Goal: Task Accomplishment & Management: Manage account settings

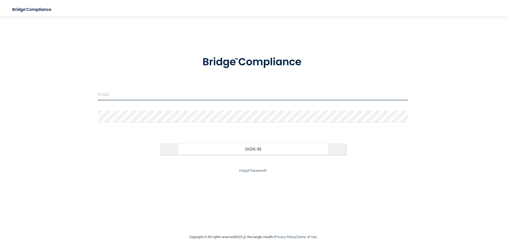
type input "[PERSON_NAME][EMAIL_ADDRESS][PERSON_NAME][DOMAIN_NAME]"
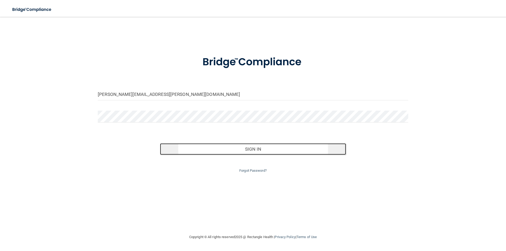
click at [274, 151] on button "Sign In" at bounding box center [253, 149] width 186 height 12
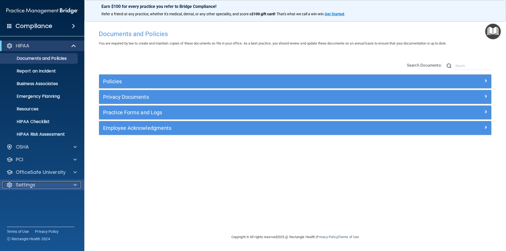
click at [66, 184] on div "Settings" at bounding box center [34, 185] width 65 height 6
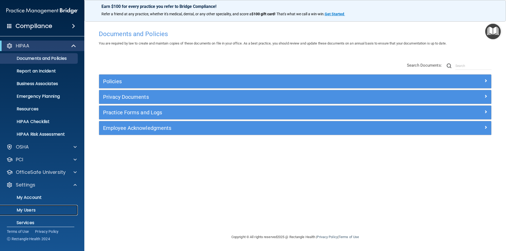
click at [34, 210] on p "My Users" at bounding box center [39, 210] width 72 height 5
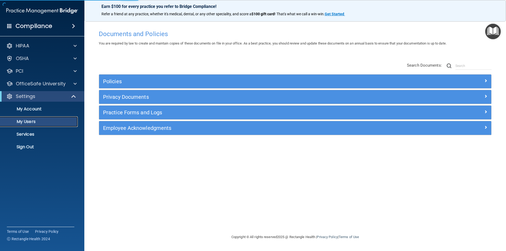
select select "20"
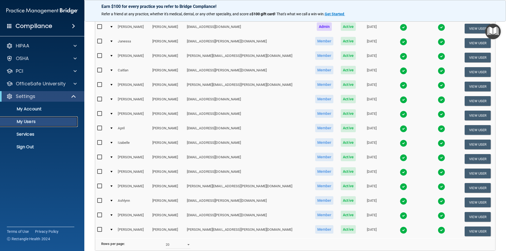
scroll to position [158, 0]
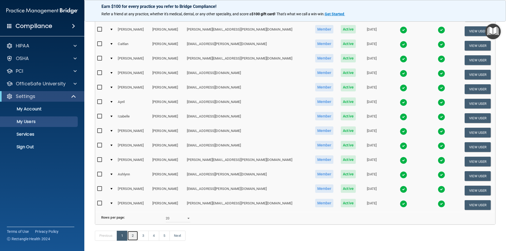
click at [134, 241] on link "2" at bounding box center [132, 236] width 11 height 10
select select "20"
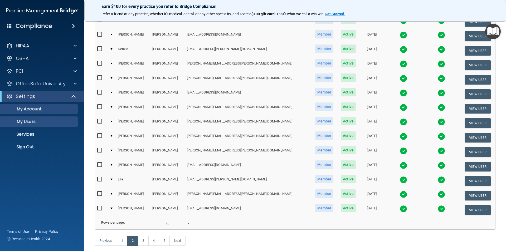
scroll to position [158, 0]
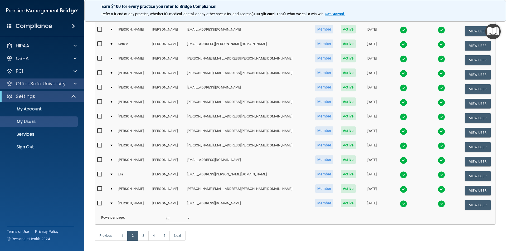
click at [42, 88] on div "OfficeSafe University" at bounding box center [42, 84] width 85 height 11
click at [39, 84] on p "OfficeSafe University" at bounding box center [41, 84] width 50 height 6
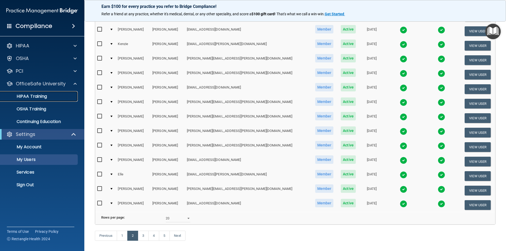
click at [39, 99] on link "HIPAA Training" at bounding box center [36, 96] width 83 height 11
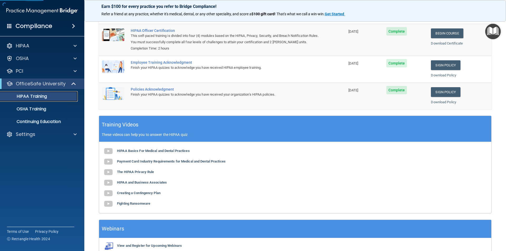
scroll to position [18, 0]
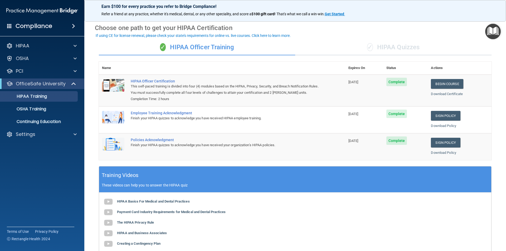
click at [401, 46] on div "✓ HIPAA Quizzes" at bounding box center [393, 48] width 196 height 16
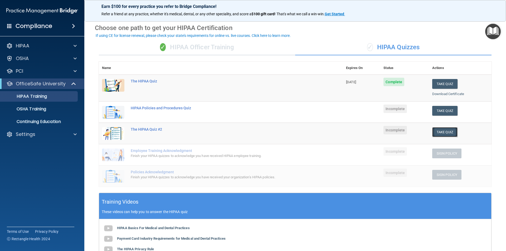
click at [441, 132] on button "Take Quiz" at bounding box center [444, 132] width 25 height 10
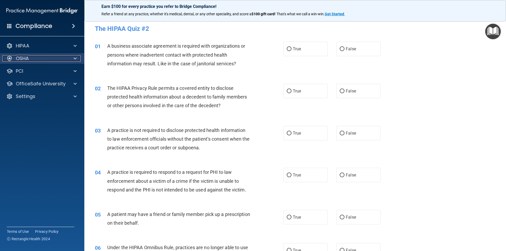
click at [27, 59] on p "OSHA" at bounding box center [22, 58] width 13 height 6
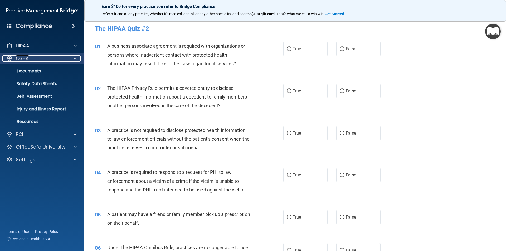
click at [27, 59] on p "OSHA" at bounding box center [22, 58] width 13 height 6
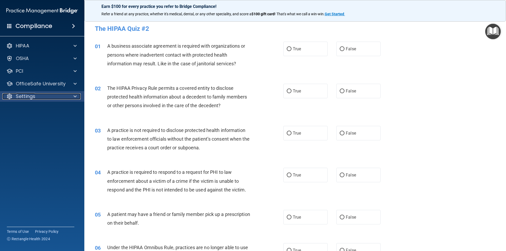
click at [30, 98] on p "Settings" at bounding box center [26, 96] width 20 height 6
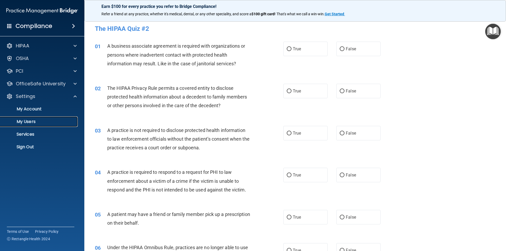
click at [28, 120] on p "My Users" at bounding box center [39, 121] width 72 height 5
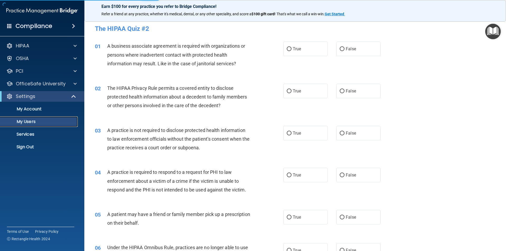
select select "20"
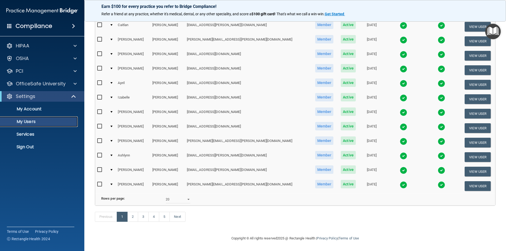
scroll to position [185, 0]
click at [132, 218] on link "2" at bounding box center [132, 217] width 11 height 10
select select "20"
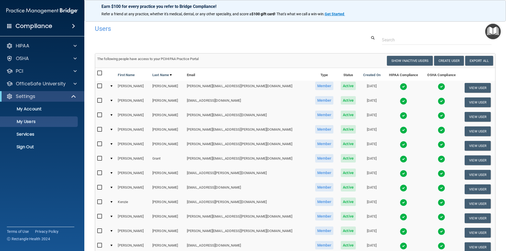
click at [100, 172] on input "checkbox" at bounding box center [100, 173] width 6 height 4
checkbox input "true"
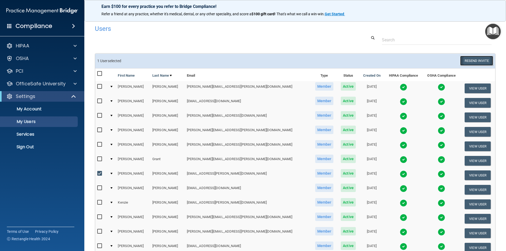
click at [478, 60] on button "Resend Invite" at bounding box center [476, 61] width 33 height 10
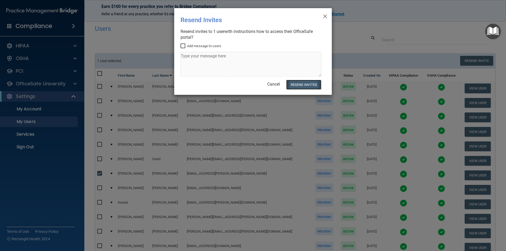
click at [308, 86] on button "Resend Invites" at bounding box center [303, 85] width 35 height 10
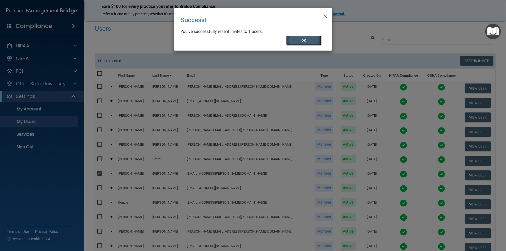
click at [292, 42] on button "OK" at bounding box center [303, 41] width 35 height 10
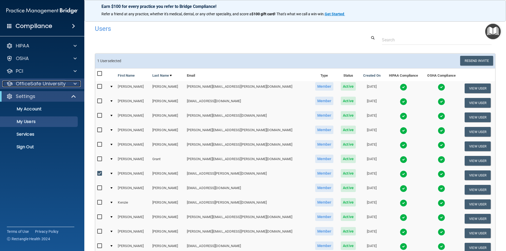
click at [40, 86] on p "OfficeSafe University" at bounding box center [41, 84] width 50 height 6
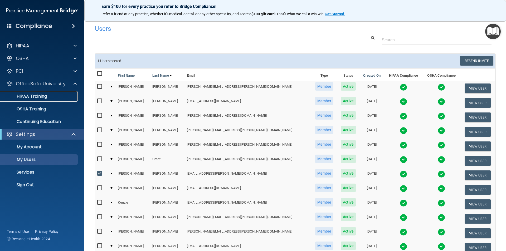
click at [40, 96] on p "HIPAA Training" at bounding box center [24, 96] width 43 height 5
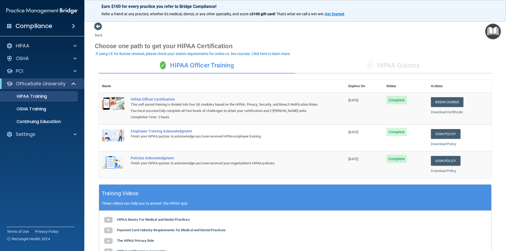
click at [398, 65] on div "✓ HIPAA Quizzes" at bounding box center [393, 66] width 196 height 16
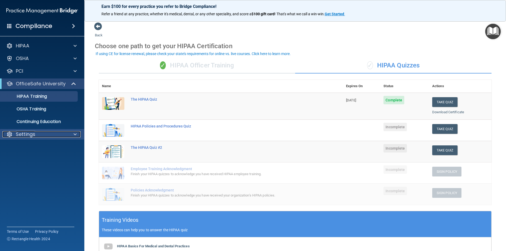
click at [37, 135] on div "Settings" at bounding box center [34, 134] width 65 height 6
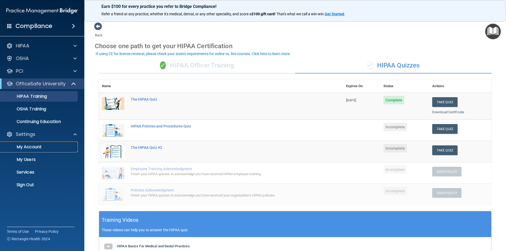
click at [37, 144] on p "My Account" at bounding box center [39, 146] width 72 height 5
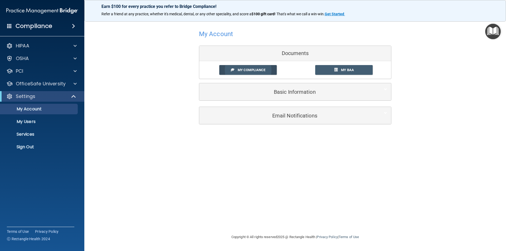
click at [251, 70] on span "My Compliance" at bounding box center [252, 70] width 28 height 4
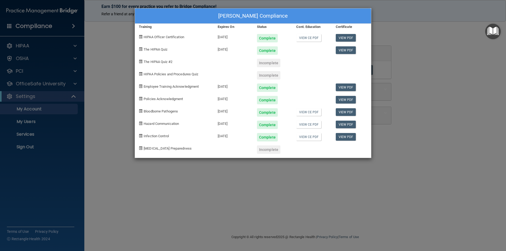
click at [281, 167] on div "[PERSON_NAME] Compliance Training Expires On Status Cont. Education Certificate…" at bounding box center [253, 125] width 506 height 251
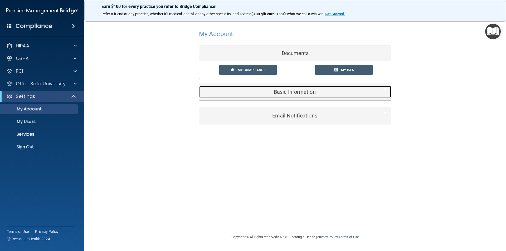
click at [287, 89] on h5 "Basic Information" at bounding box center [287, 92] width 168 height 6
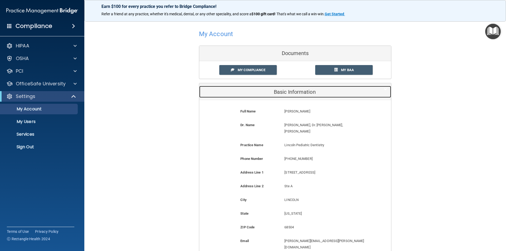
click at [301, 91] on h5 "Basic Information" at bounding box center [287, 92] width 168 height 6
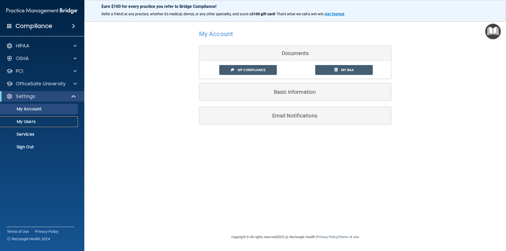
click at [31, 122] on p "My Users" at bounding box center [39, 121] width 72 height 5
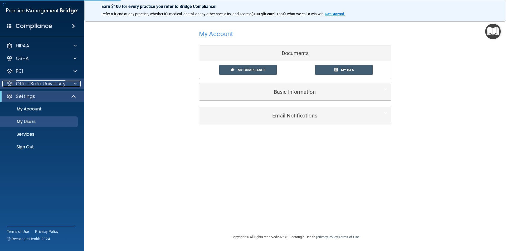
click at [42, 84] on p "OfficeSafe University" at bounding box center [41, 84] width 50 height 6
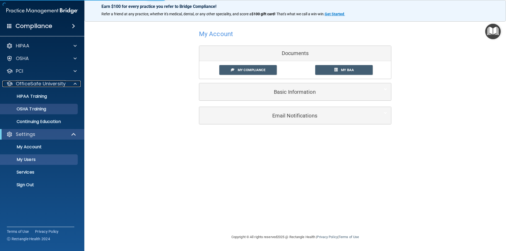
select select "20"
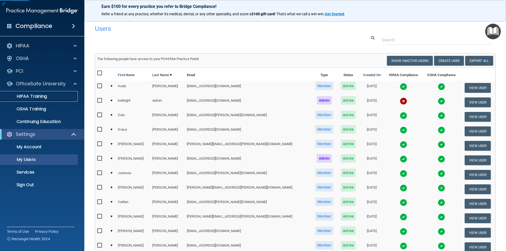
click at [40, 95] on p "HIPAA Training" at bounding box center [24, 96] width 43 height 5
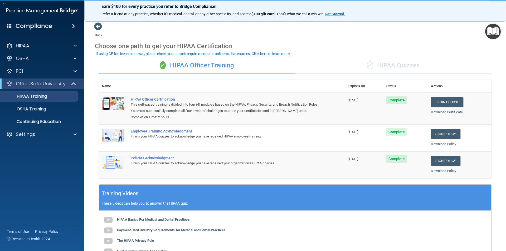
click at [408, 62] on div "✓ HIPAA Quizzes" at bounding box center [393, 66] width 196 height 16
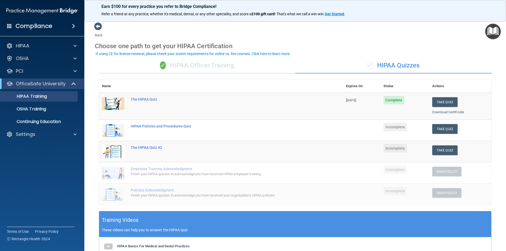
click at [389, 65] on div "✓ HIPAA Quizzes" at bounding box center [393, 66] width 196 height 16
click at [150, 149] on div "The HIPAA Quiz #2" at bounding box center [224, 148] width 186 height 4
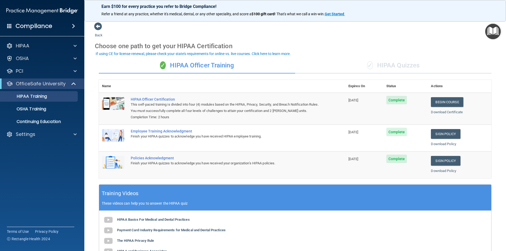
click at [398, 65] on div "✓ HIPAA Quizzes" at bounding box center [393, 66] width 196 height 16
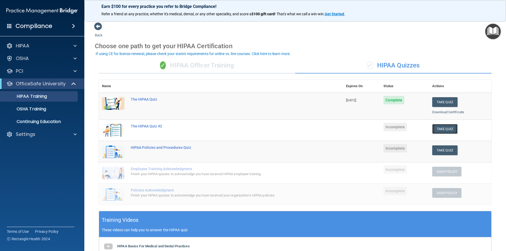
click at [435, 127] on button "Take Quiz" at bounding box center [444, 129] width 25 height 10
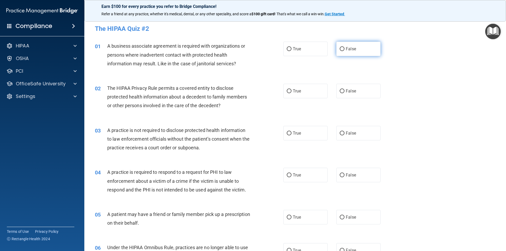
click at [341, 49] on input "False" at bounding box center [342, 49] width 5 height 4
radio input "true"
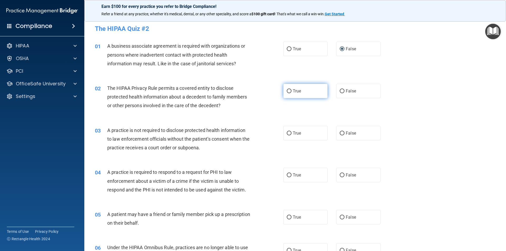
click at [310, 93] on label "True" at bounding box center [305, 91] width 44 height 14
click at [292, 93] on input "True" at bounding box center [289, 91] width 5 height 4
radio input "true"
click at [353, 136] on label "False" at bounding box center [358, 133] width 44 height 14
click at [345, 136] on input "False" at bounding box center [342, 134] width 5 height 4
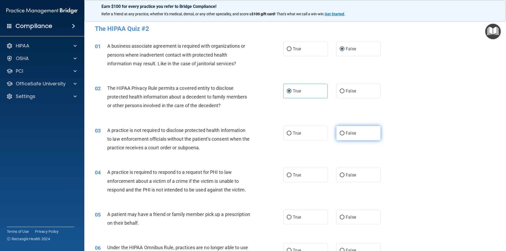
radio input "true"
click at [313, 177] on label "True" at bounding box center [305, 175] width 44 height 14
click at [292, 177] on input "True" at bounding box center [289, 175] width 5 height 4
radio input "true"
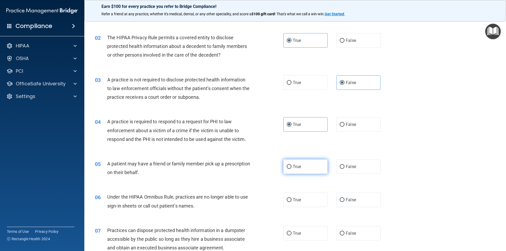
scroll to position [53, 0]
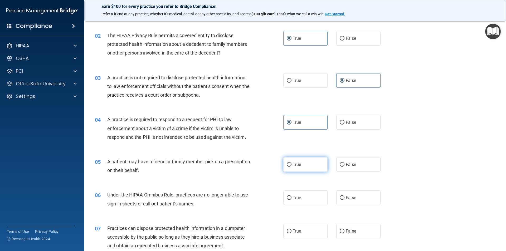
click at [301, 162] on label "True" at bounding box center [305, 164] width 44 height 14
click at [292, 163] on input "True" at bounding box center [289, 165] width 5 height 4
radio input "true"
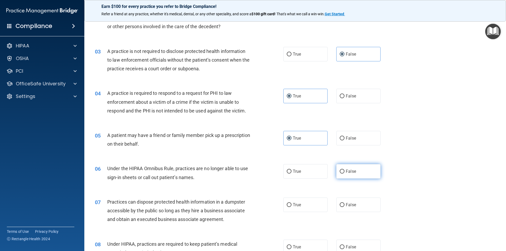
click at [336, 174] on label "False" at bounding box center [358, 171] width 44 height 14
click at [340, 174] on input "False" at bounding box center [342, 172] width 5 height 4
radio input "true"
click at [344, 202] on label "False" at bounding box center [358, 205] width 44 height 14
click at [344, 203] on input "False" at bounding box center [342, 205] width 5 height 4
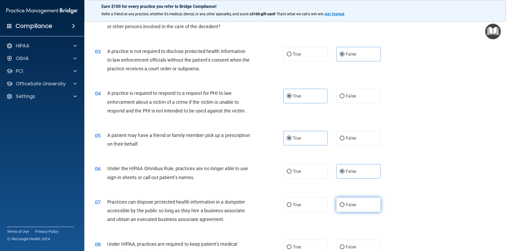
radio input "true"
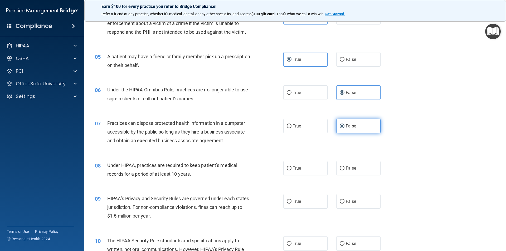
scroll to position [158, 0]
click at [346, 166] on span "False" at bounding box center [351, 168] width 10 height 5
click at [345, 166] on input "False" at bounding box center [342, 168] width 5 height 4
radio input "true"
click at [348, 201] on span "False" at bounding box center [351, 201] width 10 height 5
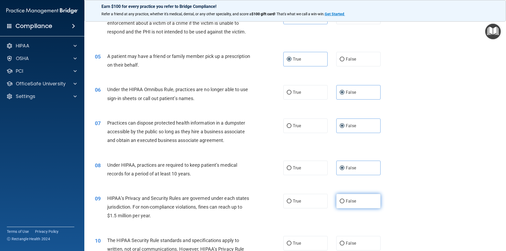
click at [345, 201] on input "False" at bounding box center [342, 202] width 5 height 4
radio input "true"
click at [296, 243] on span "True" at bounding box center [297, 243] width 8 height 5
click at [292, 243] on input "True" at bounding box center [289, 244] width 5 height 4
radio input "true"
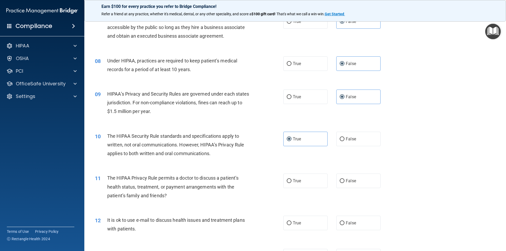
scroll to position [264, 0]
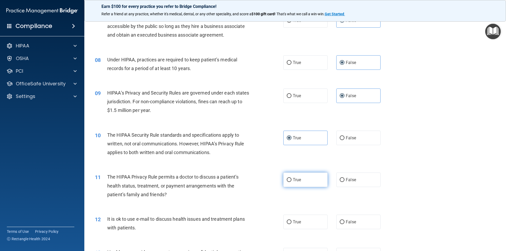
click at [298, 178] on span "True" at bounding box center [297, 179] width 8 height 5
click at [292, 178] on input "True" at bounding box center [289, 180] width 5 height 4
radio input "true"
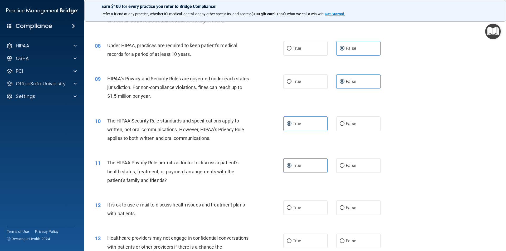
scroll to position [290, 0]
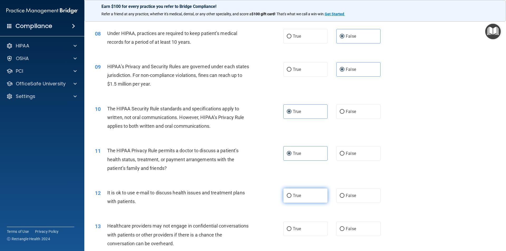
click at [302, 192] on label "True" at bounding box center [305, 195] width 44 height 14
click at [292, 194] on input "True" at bounding box center [289, 196] width 5 height 4
radio input "true"
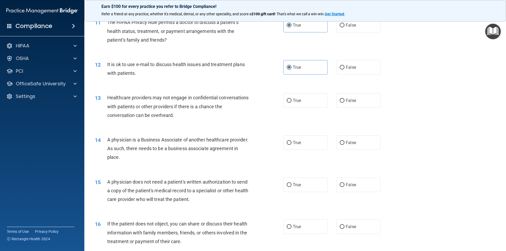
scroll to position [422, 0]
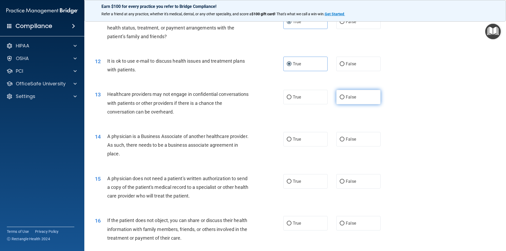
click at [346, 97] on span "False" at bounding box center [351, 97] width 10 height 5
click at [345, 97] on input "False" at bounding box center [342, 97] width 5 height 4
radio input "true"
click at [346, 138] on span "False" at bounding box center [351, 139] width 10 height 5
click at [345, 138] on input "False" at bounding box center [342, 140] width 5 height 4
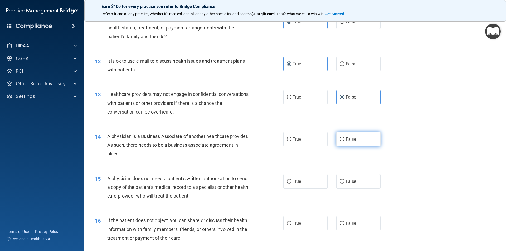
radio input "true"
click at [297, 182] on span "True" at bounding box center [297, 181] width 8 height 5
click at [292, 182] on input "True" at bounding box center [289, 182] width 5 height 4
radio input "true"
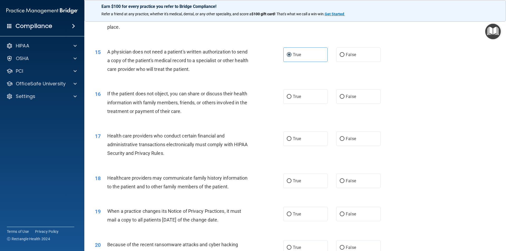
scroll to position [554, 0]
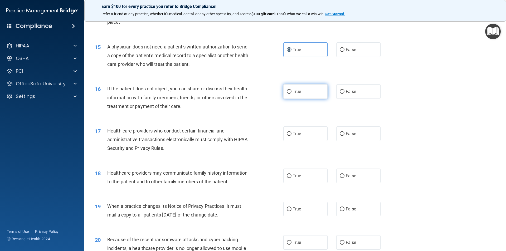
click at [307, 92] on label "True" at bounding box center [305, 91] width 44 height 14
click at [292, 92] on input "True" at bounding box center [289, 92] width 5 height 4
radio input "true"
click at [302, 134] on label "True" at bounding box center [305, 134] width 44 height 14
click at [292, 134] on input "True" at bounding box center [289, 134] width 5 height 4
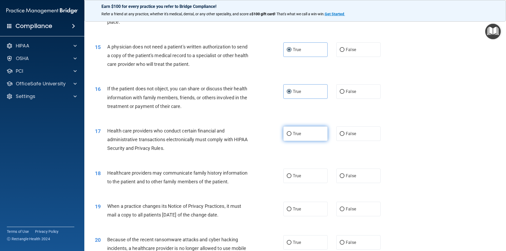
radio input "true"
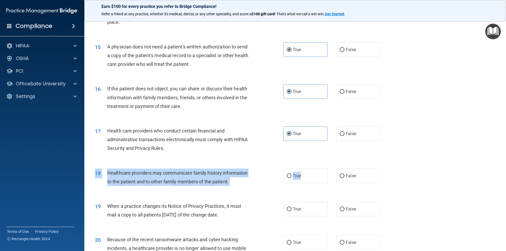
drag, startPoint x: 310, startPoint y: 174, endPoint x: 321, endPoint y: 190, distance: 20.0
click at [321, 190] on div "18 Healthcare providers may communicate family history information to the patie…" at bounding box center [295, 178] width 409 height 33
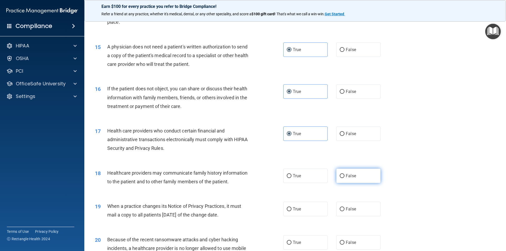
click at [342, 175] on label "False" at bounding box center [358, 176] width 44 height 14
click at [342, 175] on input "False" at bounding box center [342, 176] width 5 height 4
radio input "true"
click at [357, 211] on label "False" at bounding box center [358, 209] width 44 height 14
click at [345, 211] on input "False" at bounding box center [342, 209] width 5 height 4
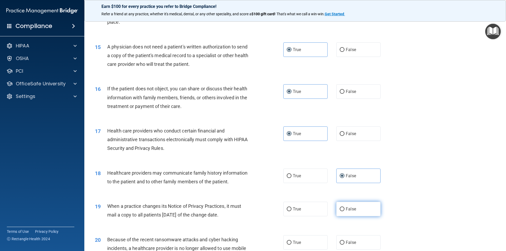
radio input "true"
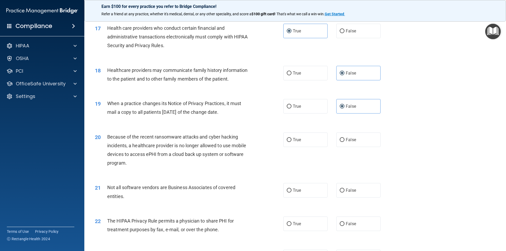
scroll to position [659, 0]
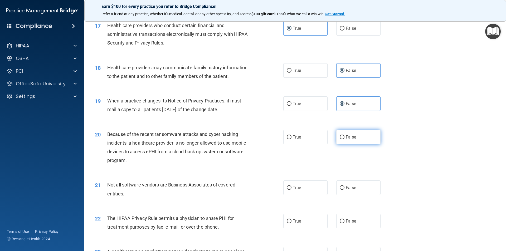
click at [359, 136] on label "False" at bounding box center [358, 137] width 44 height 14
click at [345, 136] on input "False" at bounding box center [342, 138] width 5 height 4
radio input "true"
click at [317, 188] on label "True" at bounding box center [305, 188] width 44 height 14
click at [292, 188] on input "True" at bounding box center [289, 188] width 5 height 4
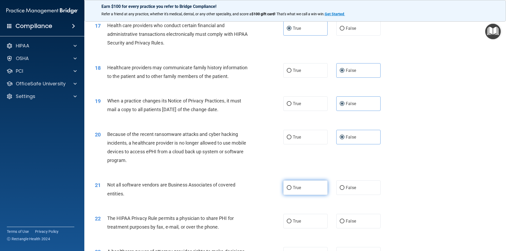
radio input "true"
click at [312, 215] on label "True" at bounding box center [305, 221] width 44 height 14
click at [292, 220] on input "True" at bounding box center [289, 222] width 5 height 4
radio input "true"
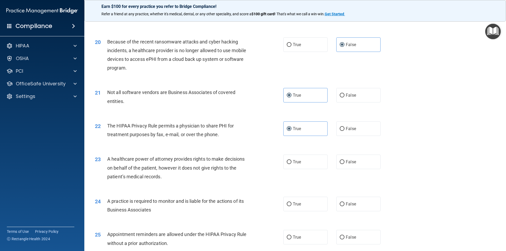
scroll to position [765, 0]
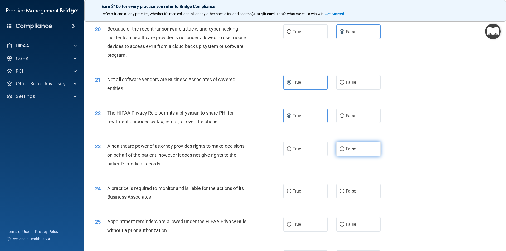
click at [354, 151] on label "False" at bounding box center [358, 149] width 44 height 14
click at [345, 151] on input "False" at bounding box center [342, 149] width 5 height 4
radio input "true"
click at [309, 192] on label "True" at bounding box center [305, 191] width 44 height 14
click at [292, 192] on input "True" at bounding box center [289, 192] width 5 height 4
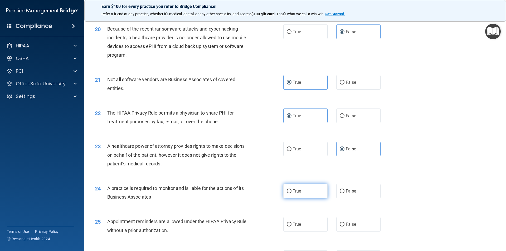
radio input "true"
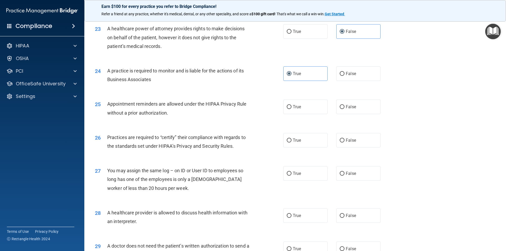
scroll to position [896, 0]
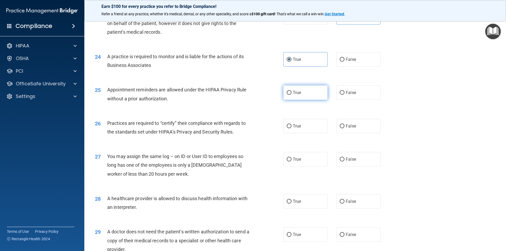
click at [299, 93] on span "True" at bounding box center [297, 92] width 8 height 5
click at [292, 93] on input "True" at bounding box center [289, 93] width 5 height 4
radio input "true"
click at [348, 125] on span "False" at bounding box center [351, 126] width 10 height 5
click at [345, 125] on input "False" at bounding box center [342, 126] width 5 height 4
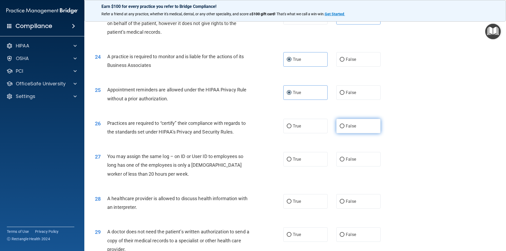
radio input "true"
click at [354, 157] on label "False" at bounding box center [358, 159] width 44 height 14
click at [345, 158] on input "False" at bounding box center [342, 160] width 5 height 4
radio input "true"
click at [297, 203] on span "True" at bounding box center [297, 201] width 8 height 5
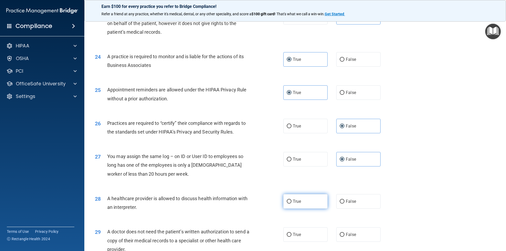
click at [292, 203] on input "True" at bounding box center [289, 202] width 5 height 4
radio input "true"
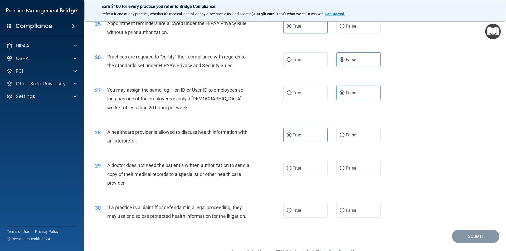
scroll to position [975, 0]
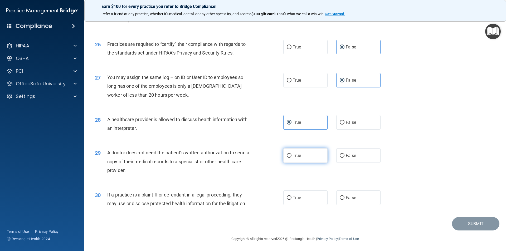
click at [288, 158] on label "True" at bounding box center [305, 155] width 44 height 14
click at [288, 158] on input "True" at bounding box center [289, 156] width 5 height 4
radio input "true"
click at [288, 196] on input "True" at bounding box center [289, 198] width 5 height 4
radio input "true"
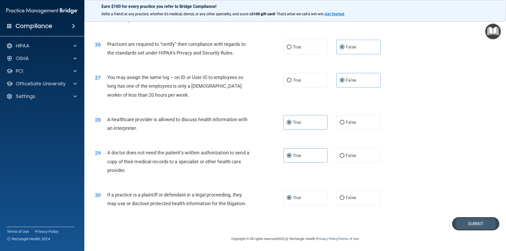
click at [482, 221] on button "Submit" at bounding box center [475, 223] width 47 height 13
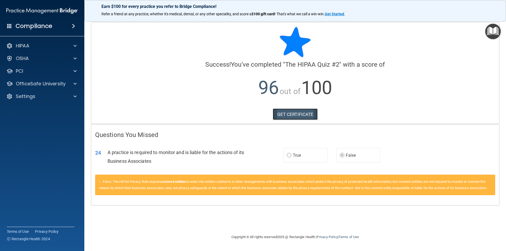
click at [285, 114] on link "GET CERTIFICATE" at bounding box center [295, 115] width 45 height 12
click at [276, 113] on link "GET CERTIFICATE" at bounding box center [295, 115] width 45 height 12
click at [38, 85] on p "OfficeSafe University" at bounding box center [41, 84] width 50 height 6
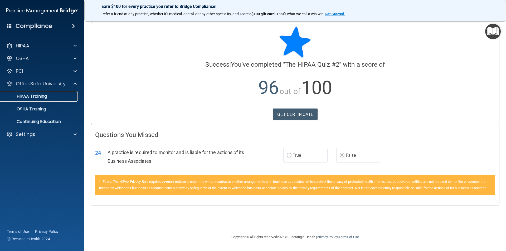
click at [36, 94] on p "HIPAA Training" at bounding box center [24, 96] width 43 height 5
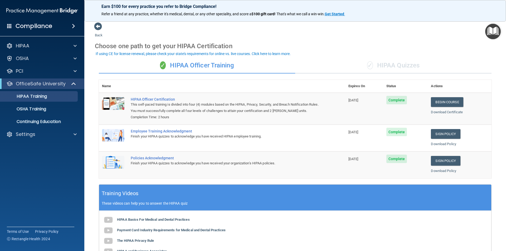
click at [404, 63] on div "✓ HIPAA Quizzes" at bounding box center [393, 66] width 196 height 16
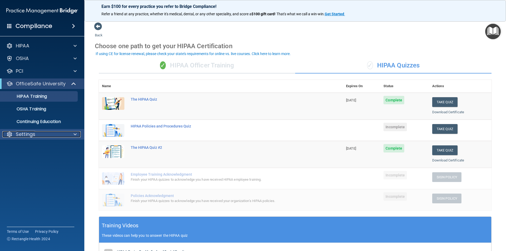
click at [33, 134] on p "Settings" at bounding box center [26, 134] width 20 height 6
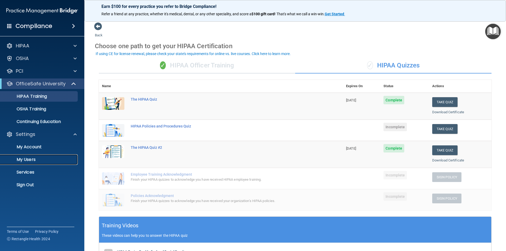
click at [37, 159] on p "My Users" at bounding box center [39, 159] width 72 height 5
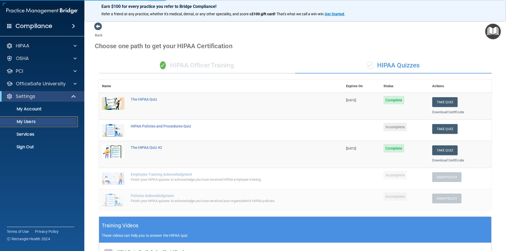
select select "20"
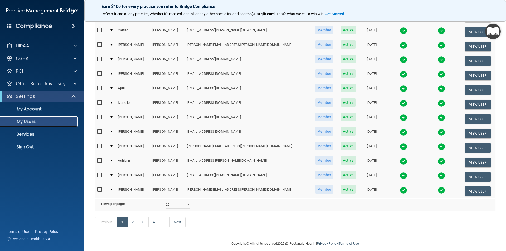
scroll to position [185, 0]
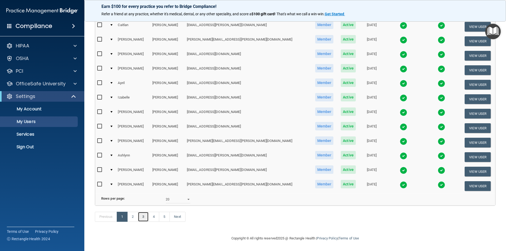
click at [141, 219] on link "3" at bounding box center [143, 217] width 11 height 10
select select "20"
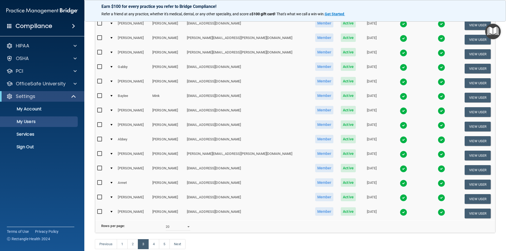
scroll to position [185, 0]
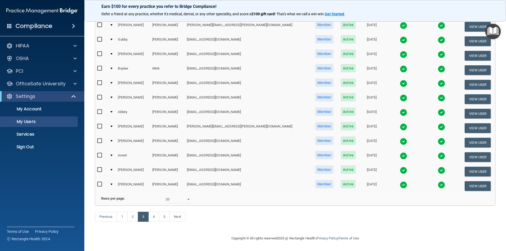
click at [99, 168] on input "checkbox" at bounding box center [100, 170] width 6 height 4
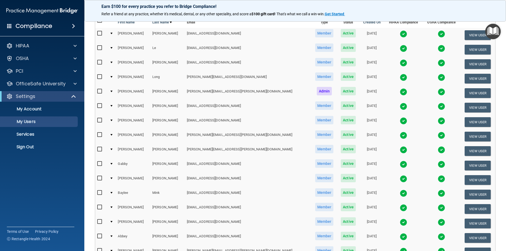
scroll to position [0, 0]
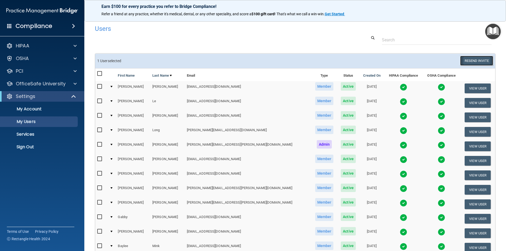
click at [470, 59] on button "Resend Invite" at bounding box center [476, 61] width 33 height 10
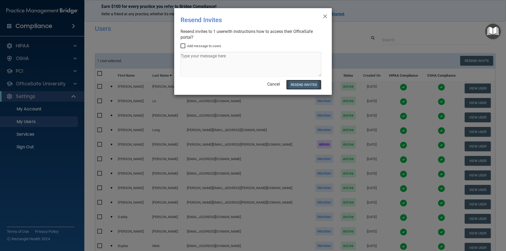
click at [317, 82] on button "Resend Invites" at bounding box center [303, 85] width 35 height 10
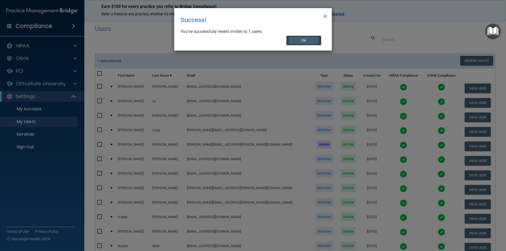
click at [310, 41] on button "OK" at bounding box center [303, 41] width 35 height 10
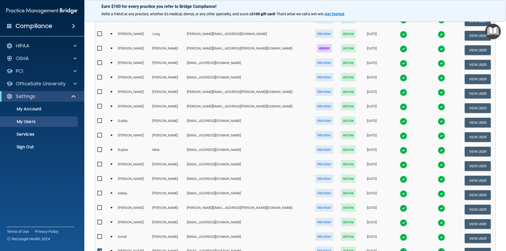
scroll to position [105, 0]
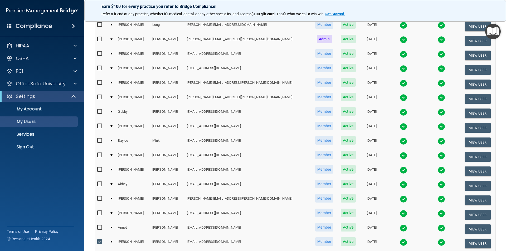
click at [100, 241] on input "checkbox" at bounding box center [100, 242] width 6 height 4
checkbox input "false"
click at [99, 182] on input "checkbox" at bounding box center [100, 184] width 6 height 4
checkbox input "true"
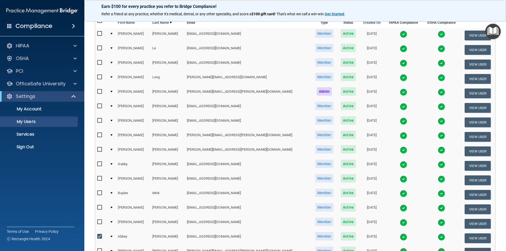
scroll to position [0, 0]
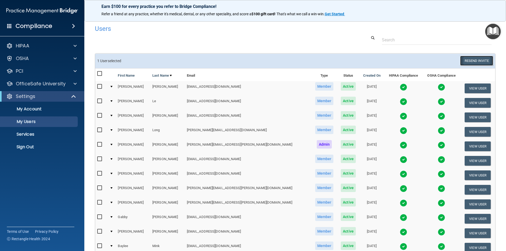
click at [472, 60] on button "Resend Invite" at bounding box center [476, 61] width 33 height 10
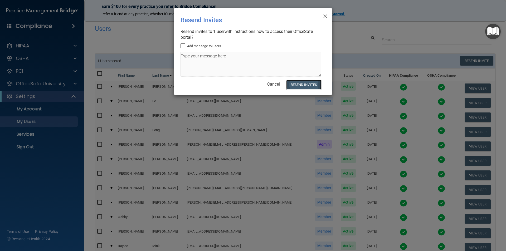
click at [314, 87] on button "Resend Invites" at bounding box center [303, 85] width 35 height 10
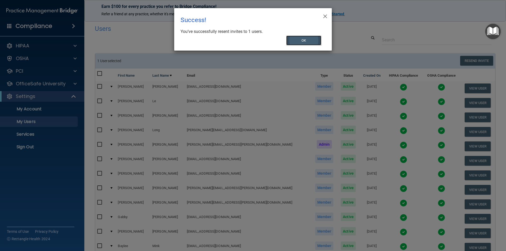
click at [307, 41] on button "OK" at bounding box center [303, 41] width 35 height 10
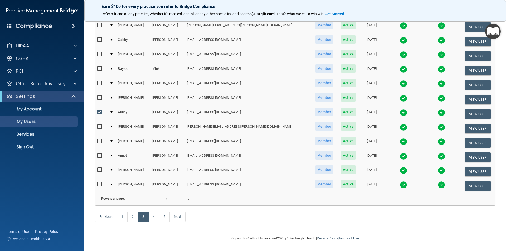
scroll to position [185, 0]
click at [467, 167] on button "View User" at bounding box center [478, 172] width 26 height 10
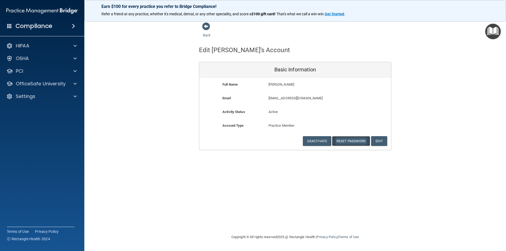
click at [353, 139] on button "Reset Password" at bounding box center [351, 141] width 38 height 10
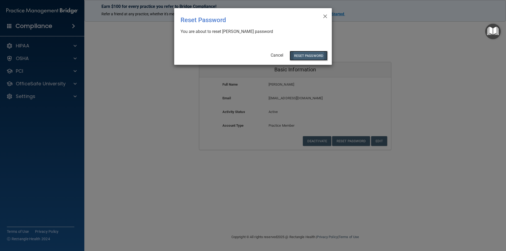
click at [301, 56] on button "Reset Password" at bounding box center [309, 56] width 38 height 10
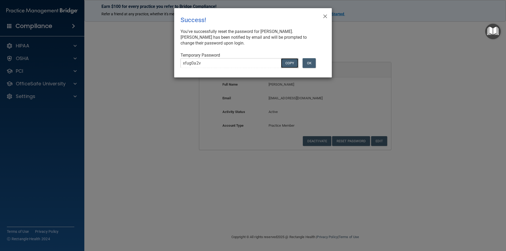
click at [289, 62] on button "COPY" at bounding box center [289, 63] width 17 height 10
click at [313, 61] on button "OK" at bounding box center [309, 63] width 13 height 10
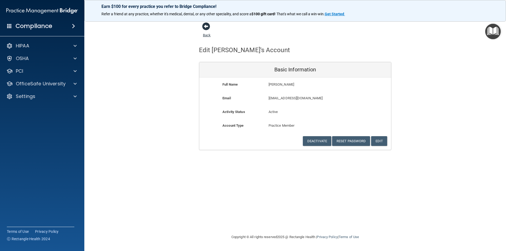
click at [210, 35] on link "Back" at bounding box center [207, 32] width 8 height 10
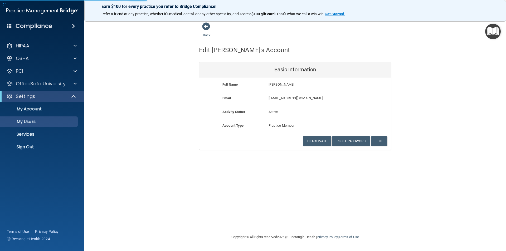
select select "20"
